Goal: Task Accomplishment & Management: Use online tool/utility

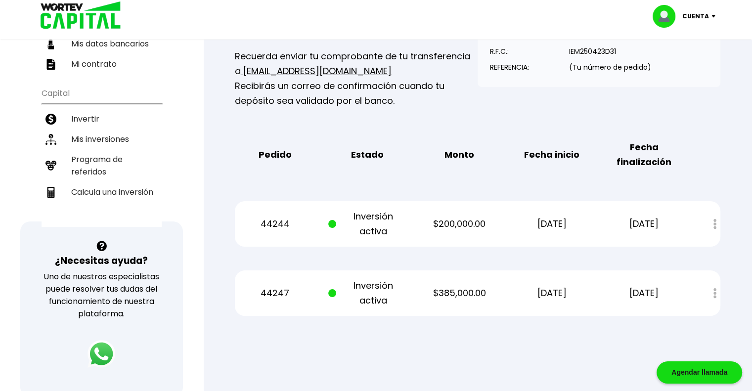
scroll to position [162, 0]
click at [128, 182] on li "Calcula una inversión" at bounding box center [102, 192] width 120 height 20
select select "1"
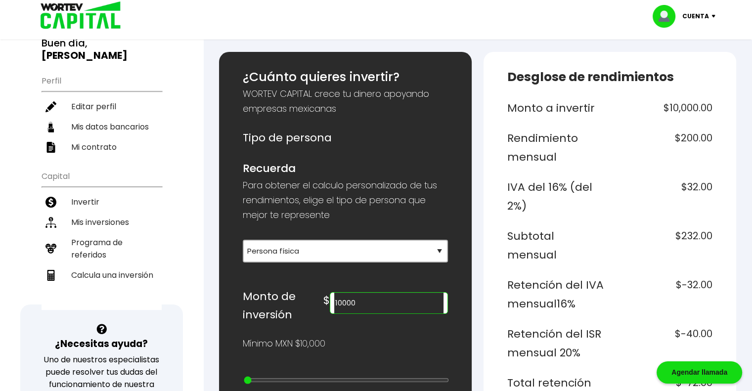
scroll to position [99, 0]
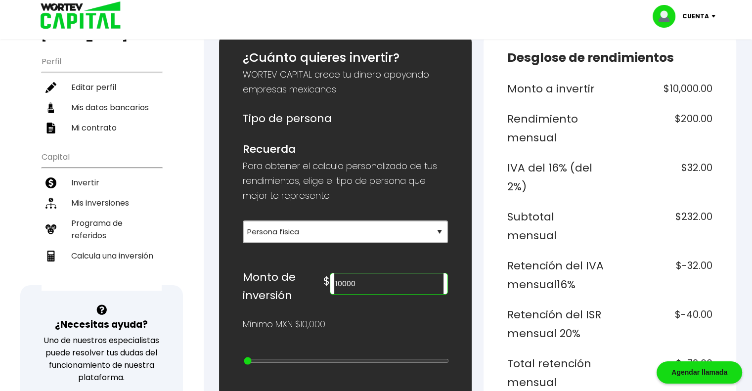
click at [396, 286] on input "10000" at bounding box center [388, 283] width 109 height 21
click at [395, 286] on input "10000" at bounding box center [388, 283] width 109 height 21
type input "585000"
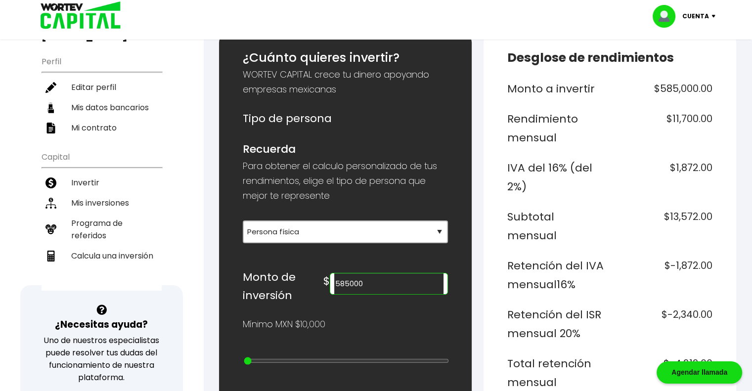
click at [303, 289] on h6 "Monto de inversión" at bounding box center [283, 286] width 81 height 37
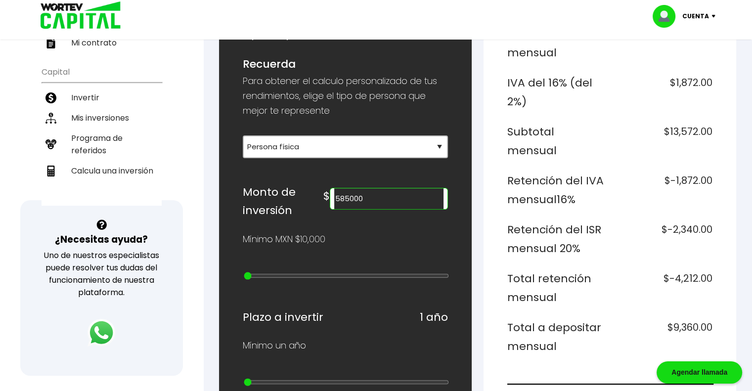
scroll to position [184, 0]
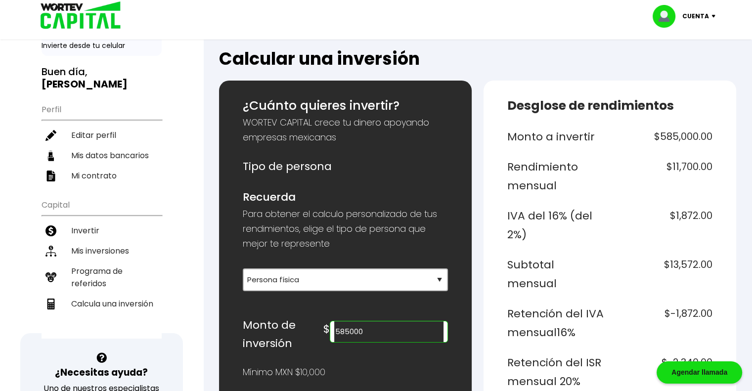
click at [330, 191] on h6 "Recuerda" at bounding box center [345, 197] width 205 height 19
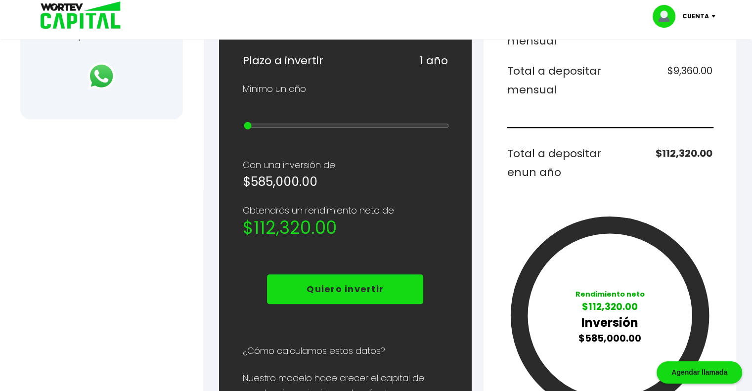
scroll to position [441, 0]
